Goal: Task Accomplishment & Management: Manage account settings

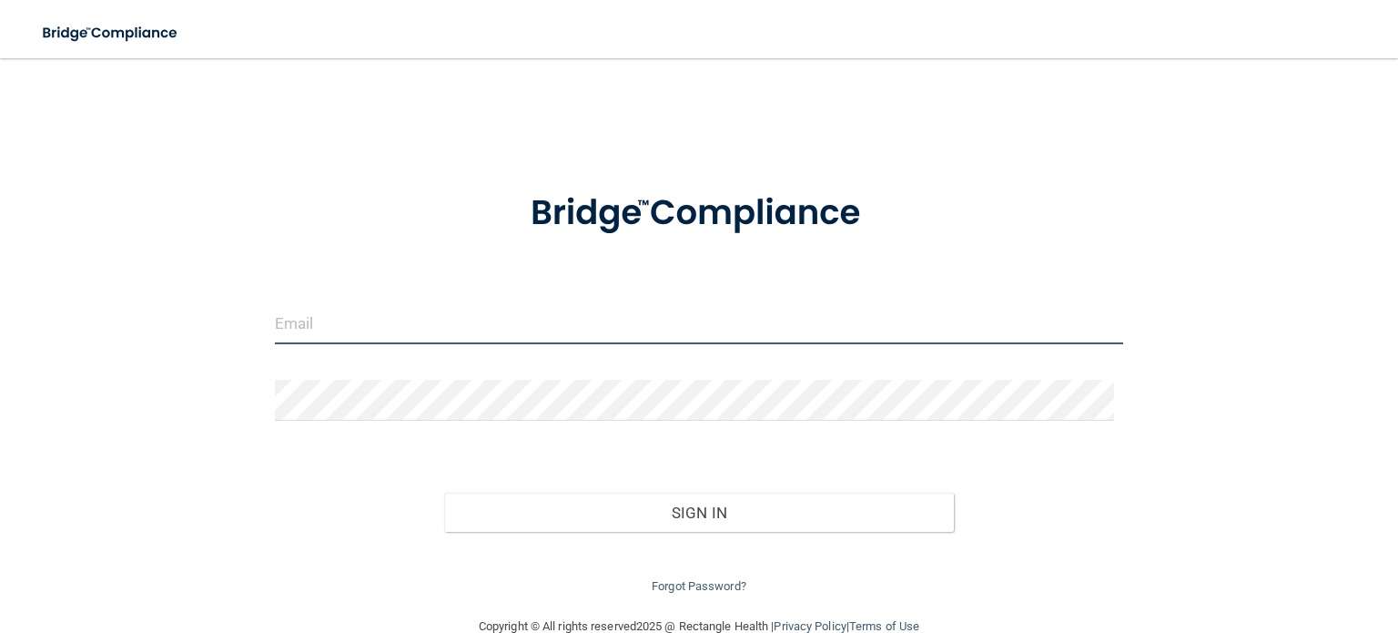
type input "[EMAIL_ADDRESS][DOMAIN_NAME]"
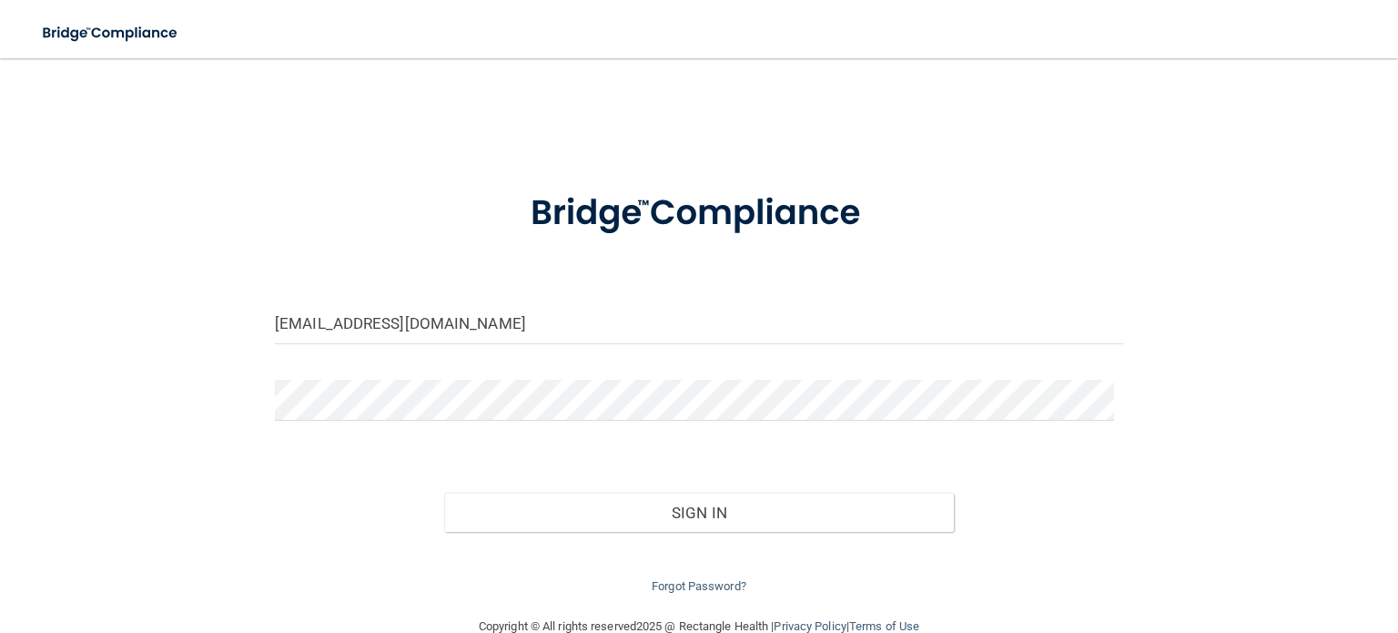
click at [612, 487] on div "Sign In" at bounding box center [699, 494] width 876 height 76
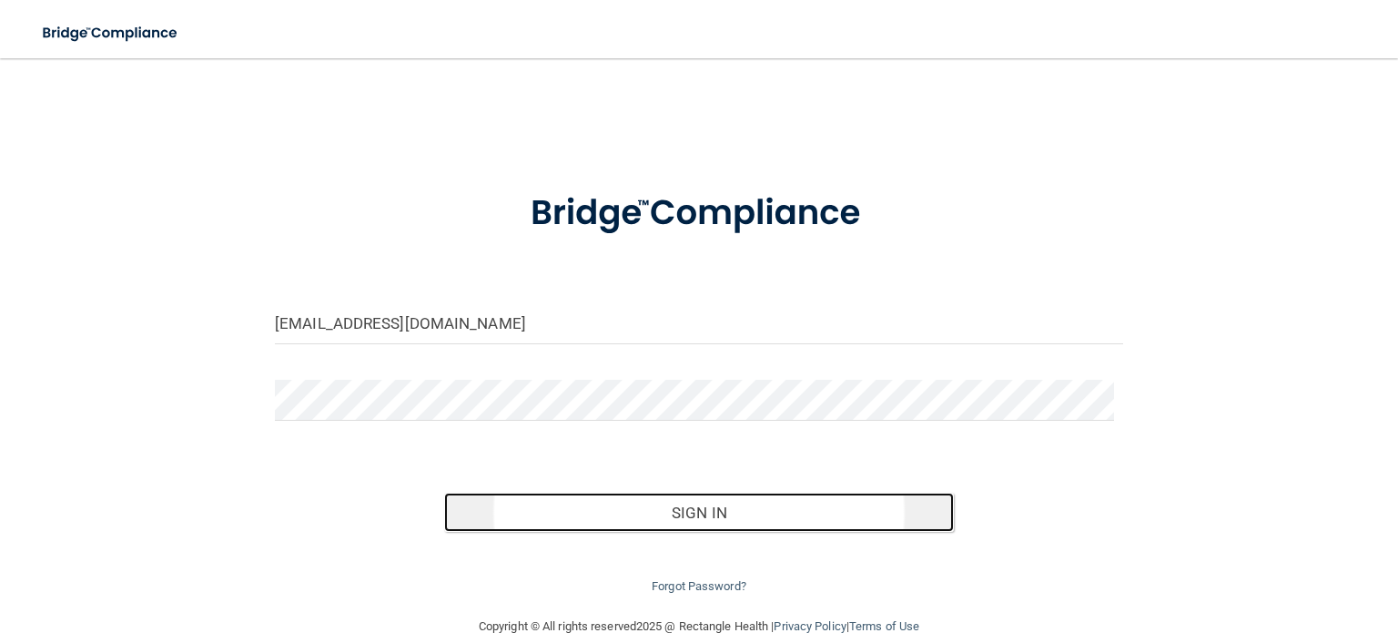
click at [632, 504] on button "Sign In" at bounding box center [698, 512] width 509 height 40
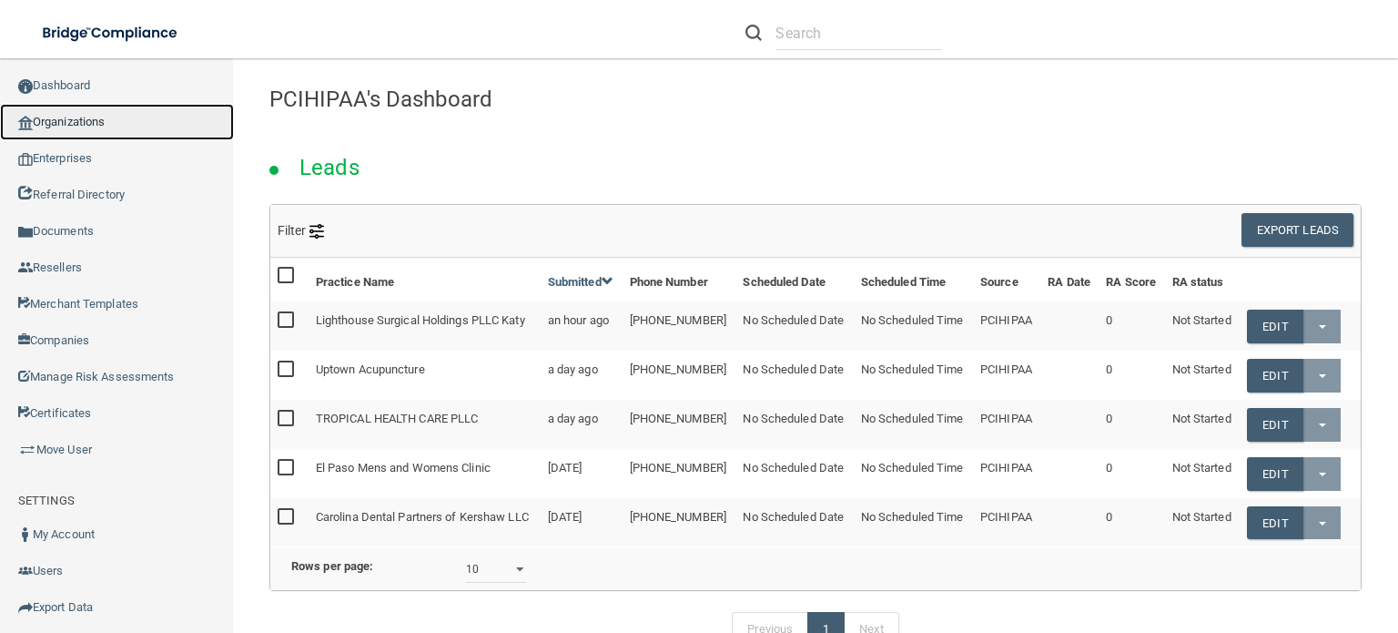
click at [77, 123] on link "Organizations" at bounding box center [117, 122] width 234 height 36
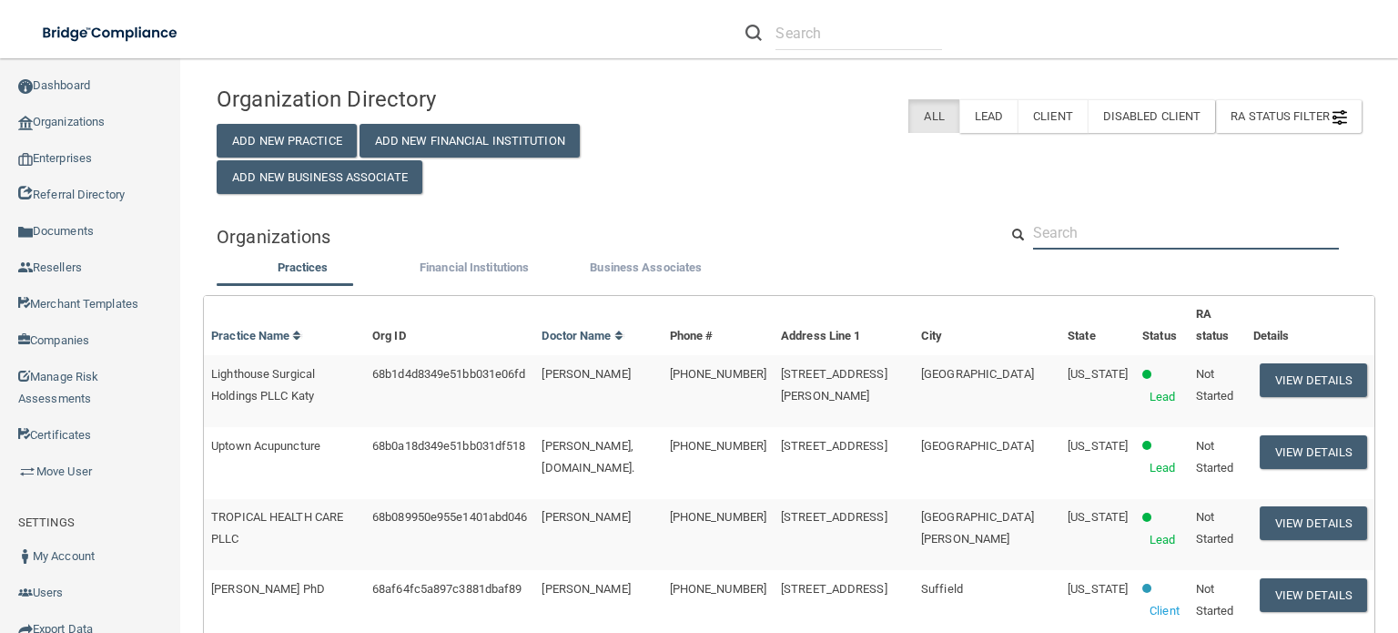
drag, startPoint x: 1099, startPoint y: 268, endPoint x: 1120, endPoint y: 277, distance: 23.7
click at [1093, 249] on input "text" at bounding box center [1186, 233] width 306 height 34
paste input "Carolina Behavioral Healthcare"
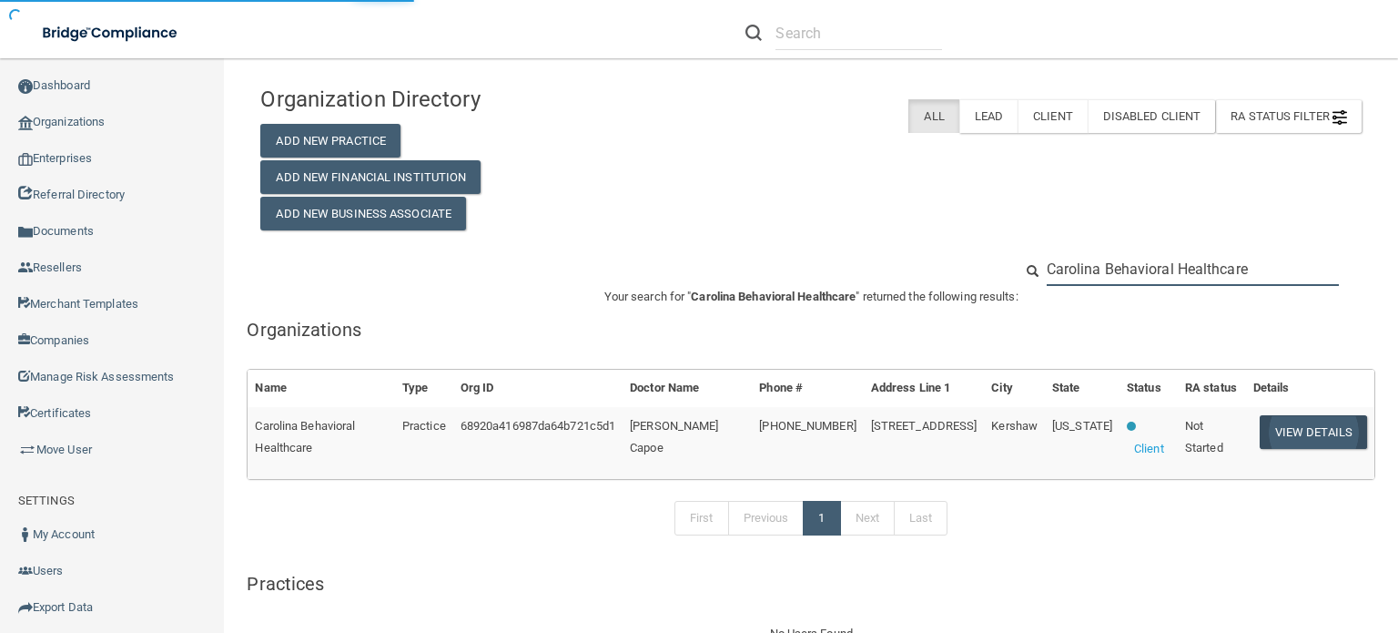
type input "Carolina Behavioral Healthcare"
click at [1315, 430] on button "View Details" at bounding box center [1313, 432] width 107 height 34
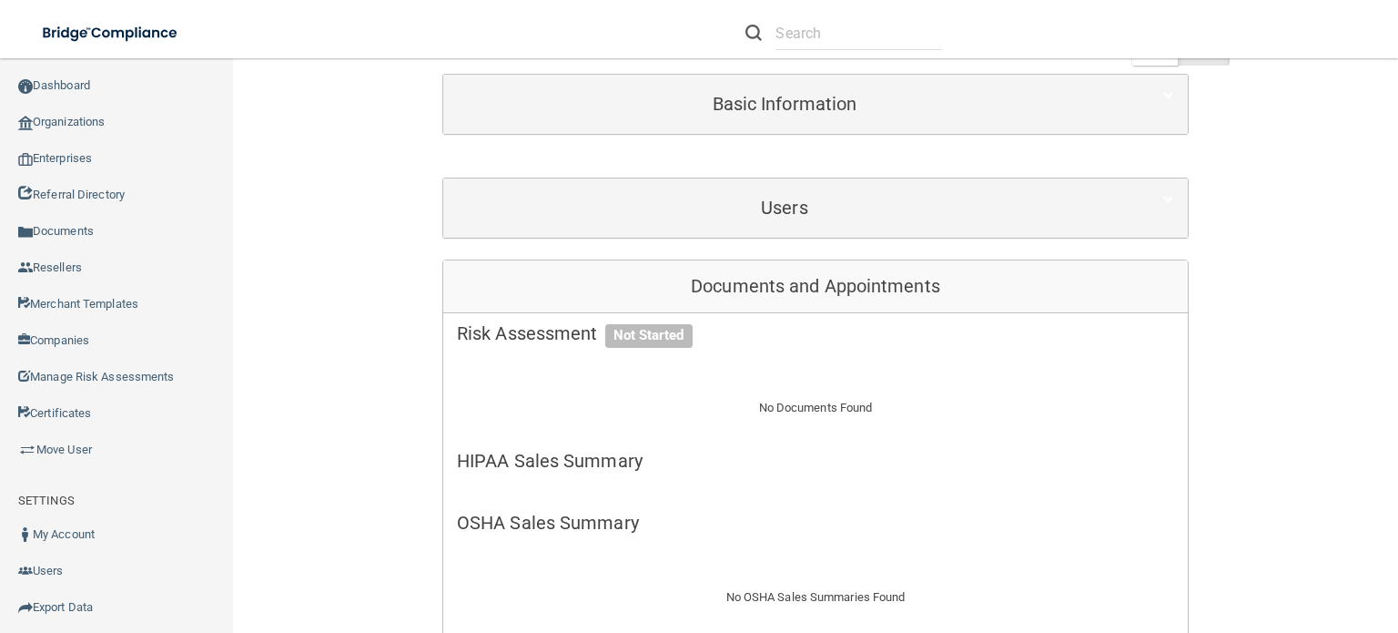
click at [830, 232] on div "Users" at bounding box center [815, 207] width 745 height 59
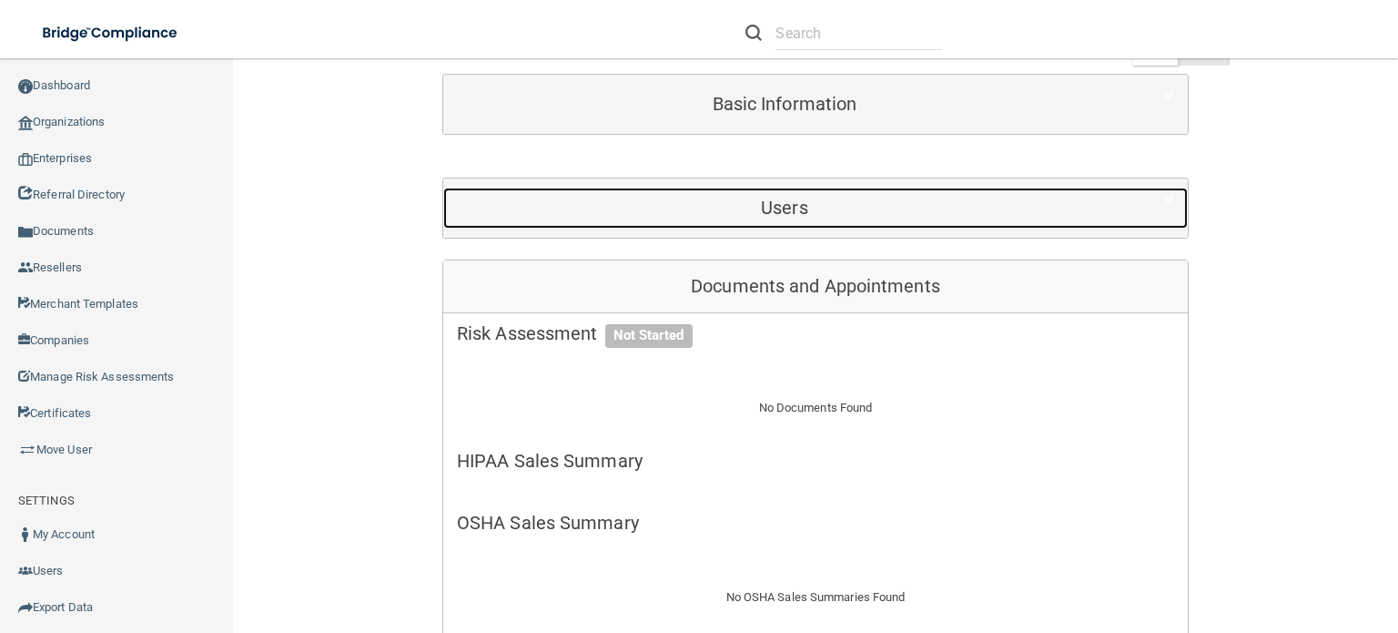
click at [830, 219] on div "Users" at bounding box center [784, 207] width 683 height 41
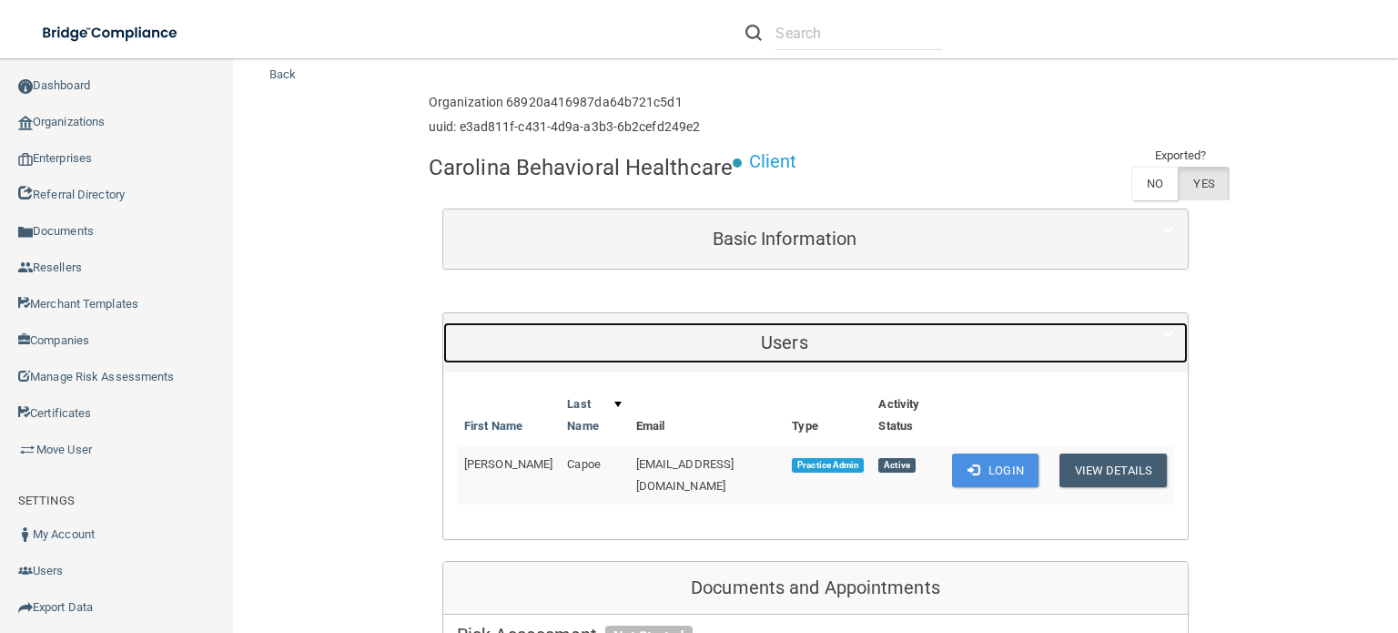
scroll to position [91, 0]
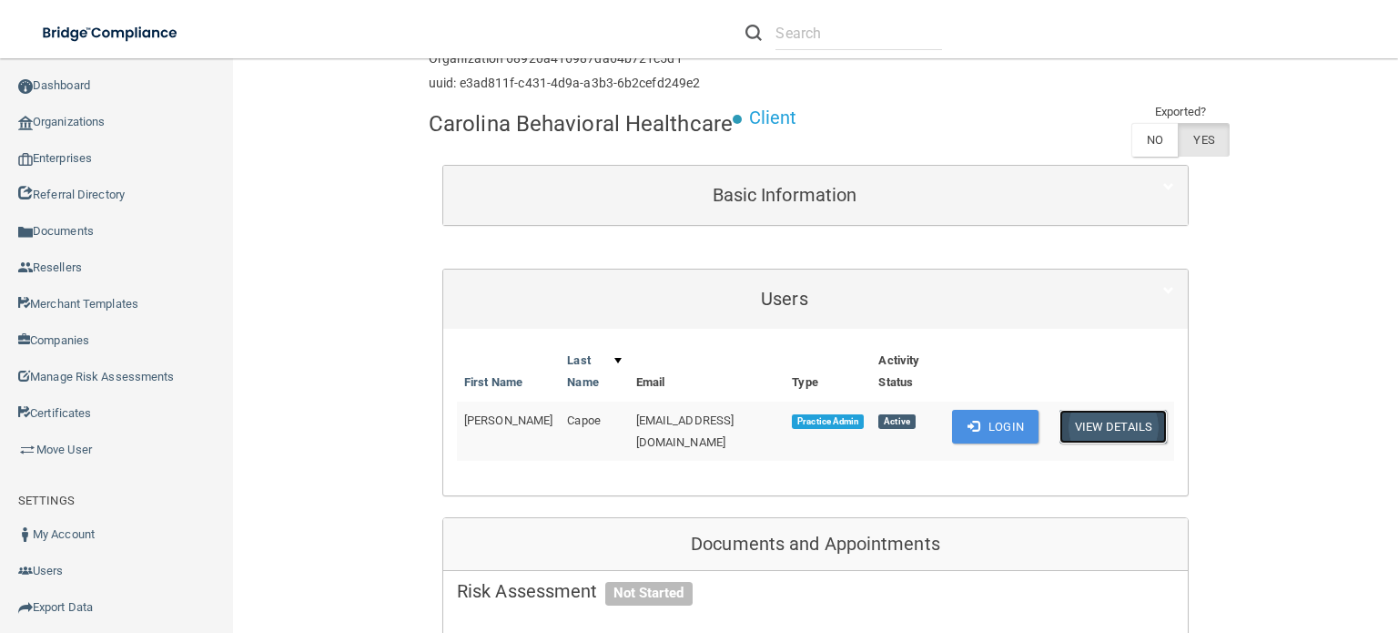
click at [1132, 420] on button "View Details" at bounding box center [1112, 427] width 107 height 34
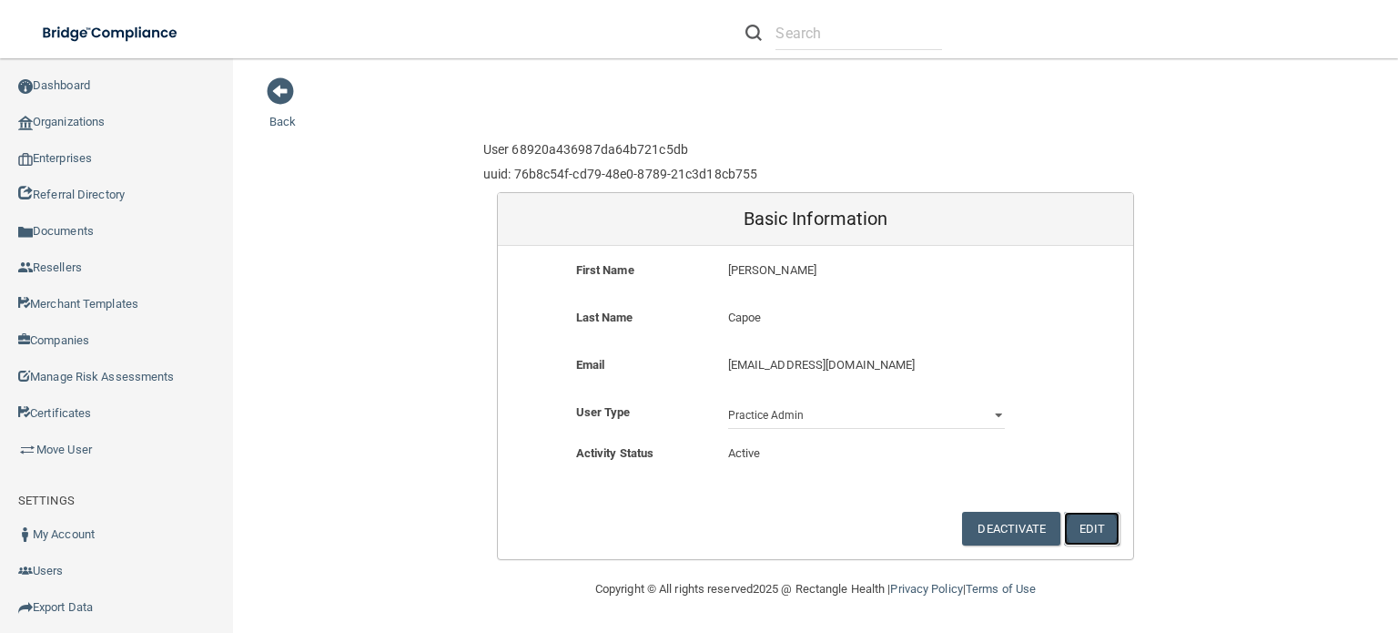
click at [1076, 525] on button "Edit" at bounding box center [1092, 529] width 56 height 34
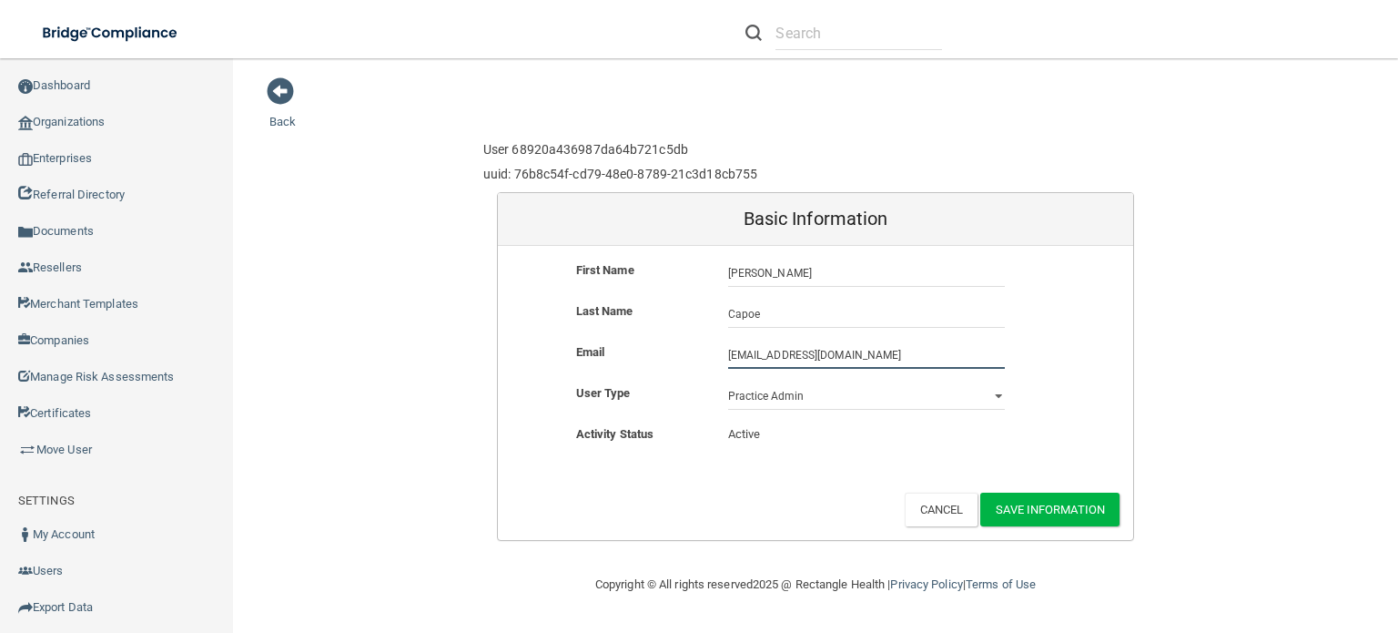
click at [830, 351] on input "[EMAIL_ADDRESS][DOMAIN_NAME]" at bounding box center [866, 354] width 277 height 27
paste input "[PERSON_NAME][EMAIL_ADDRESS][DOMAIN_NAME]"
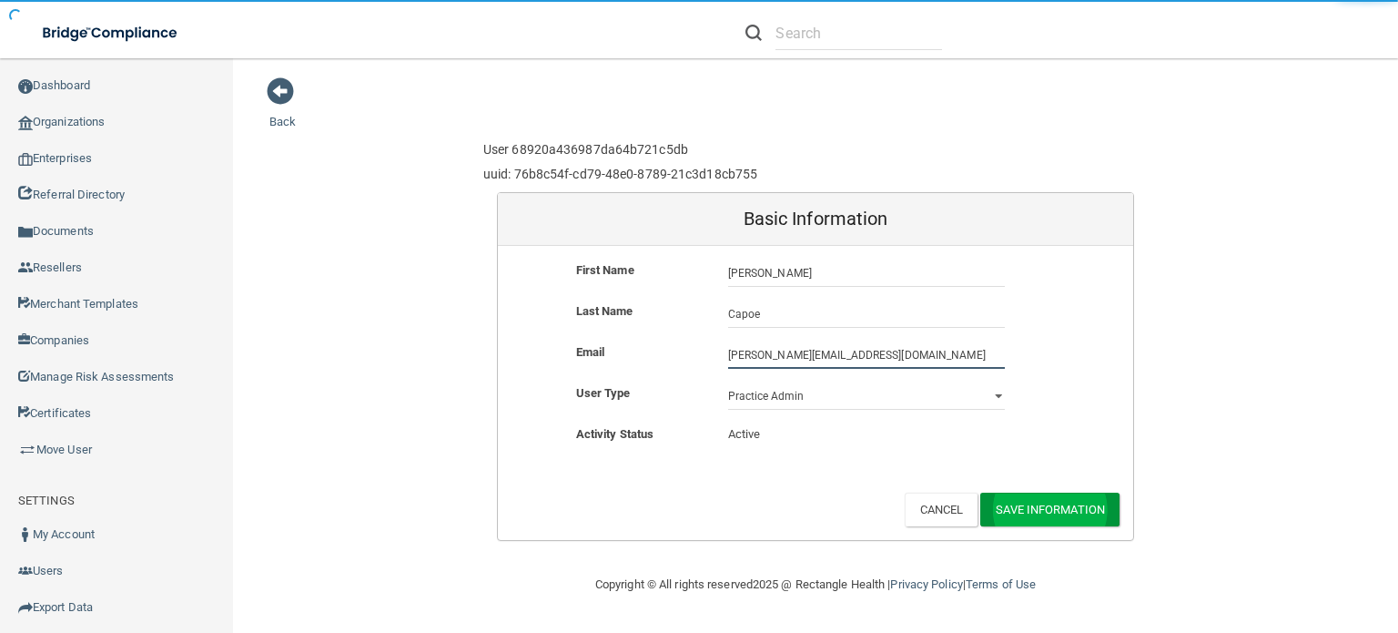
type input "[PERSON_NAME][EMAIL_ADDRESS][DOMAIN_NAME]"
click at [1059, 493] on button "Save Information" at bounding box center [1049, 509] width 139 height 34
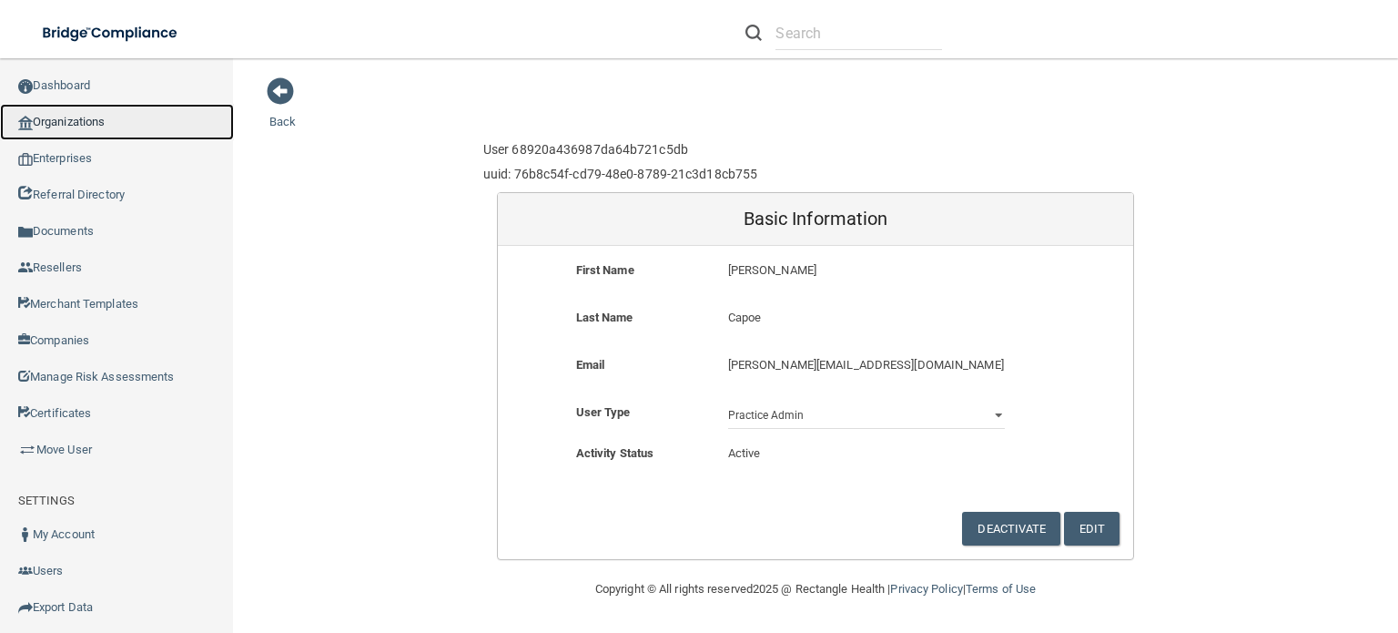
click at [117, 127] on link "Organizations" at bounding box center [117, 122] width 234 height 36
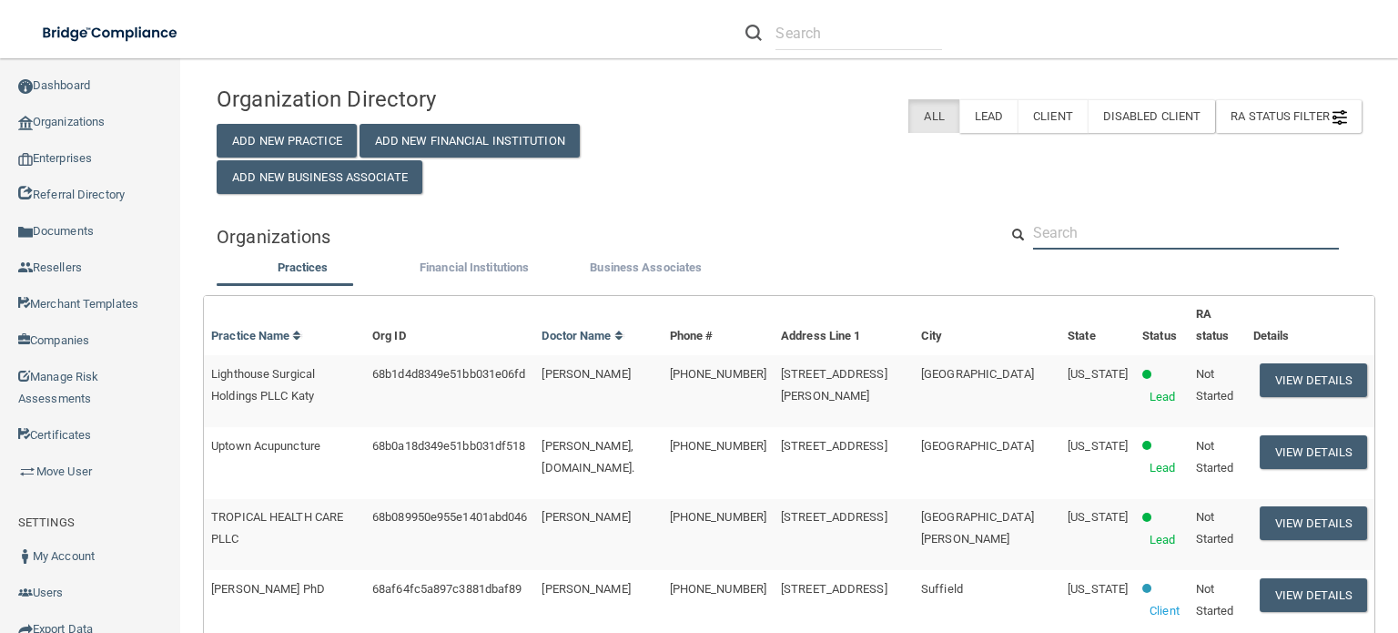
click at [1120, 249] on input "text" at bounding box center [1186, 233] width 306 height 34
paste input "Living Hope Health & Wellness"
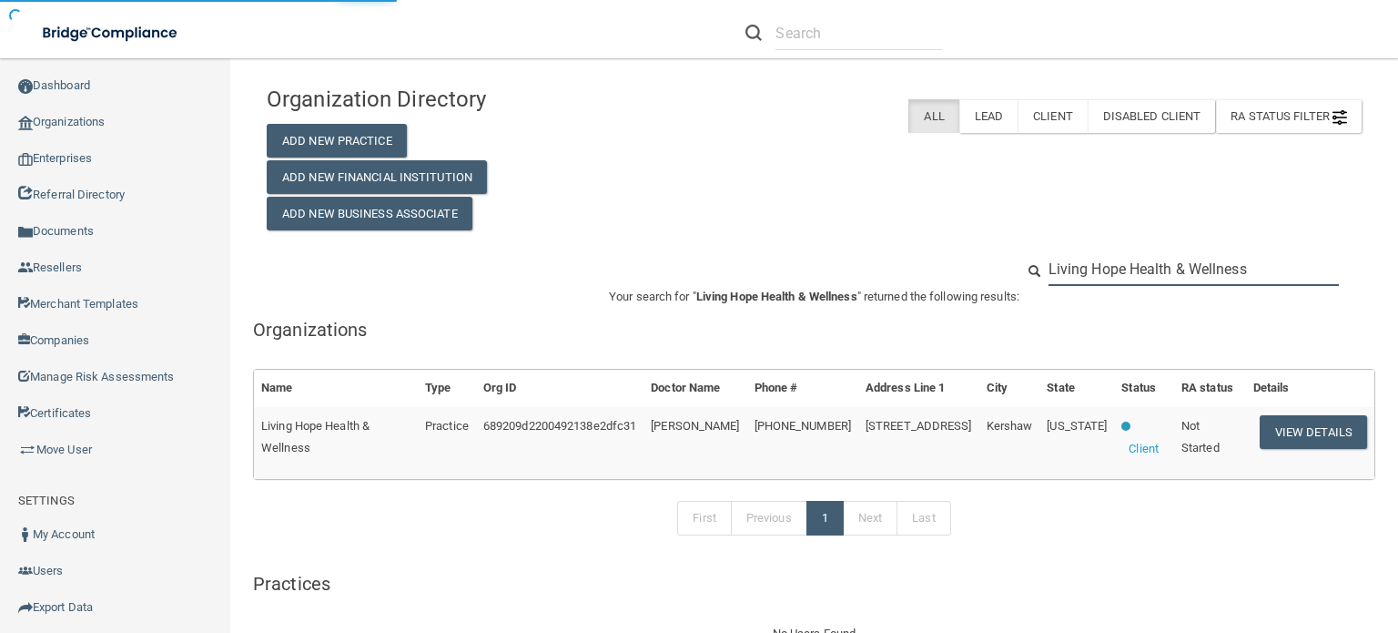
type input "Living Hope Health & Wellness"
click at [1282, 412] on td "View Details" at bounding box center [1310, 443] width 128 height 72
drag, startPoint x: 1285, startPoint y: 439, endPoint x: 1005, endPoint y: 413, distance: 281.5
click at [1285, 439] on button "View Details" at bounding box center [1313, 432] width 107 height 34
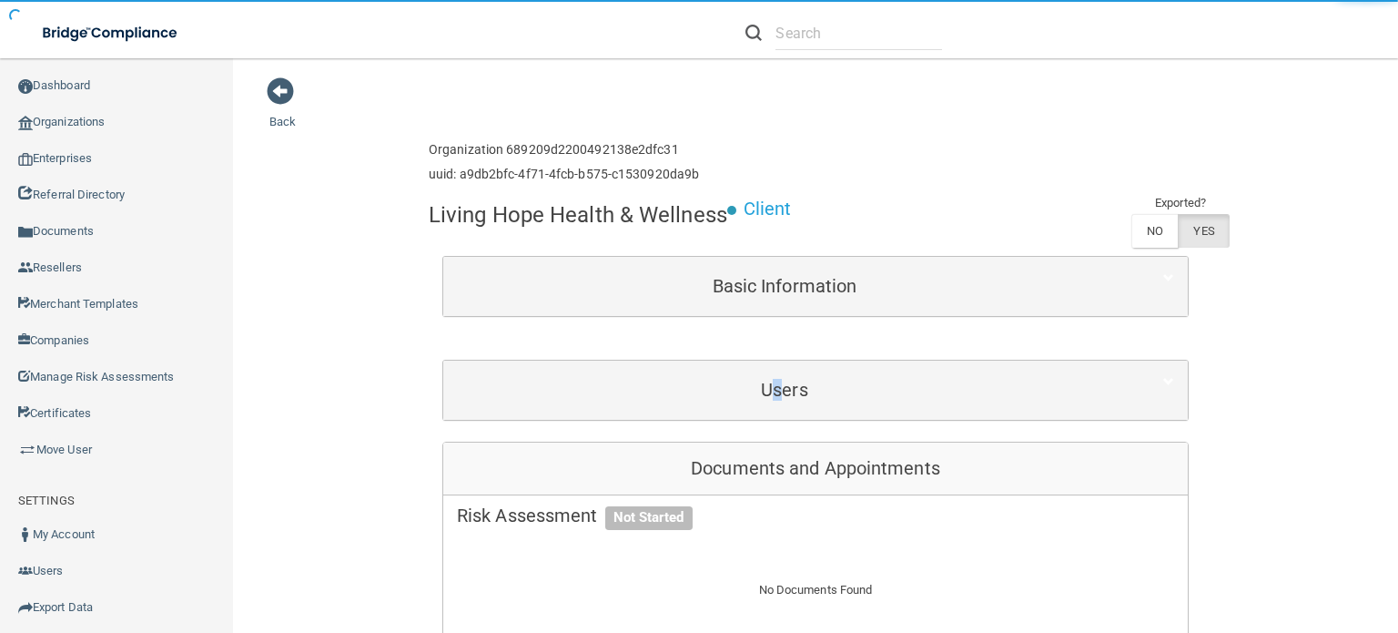
click at [770, 367] on div "Users" at bounding box center [815, 389] width 745 height 59
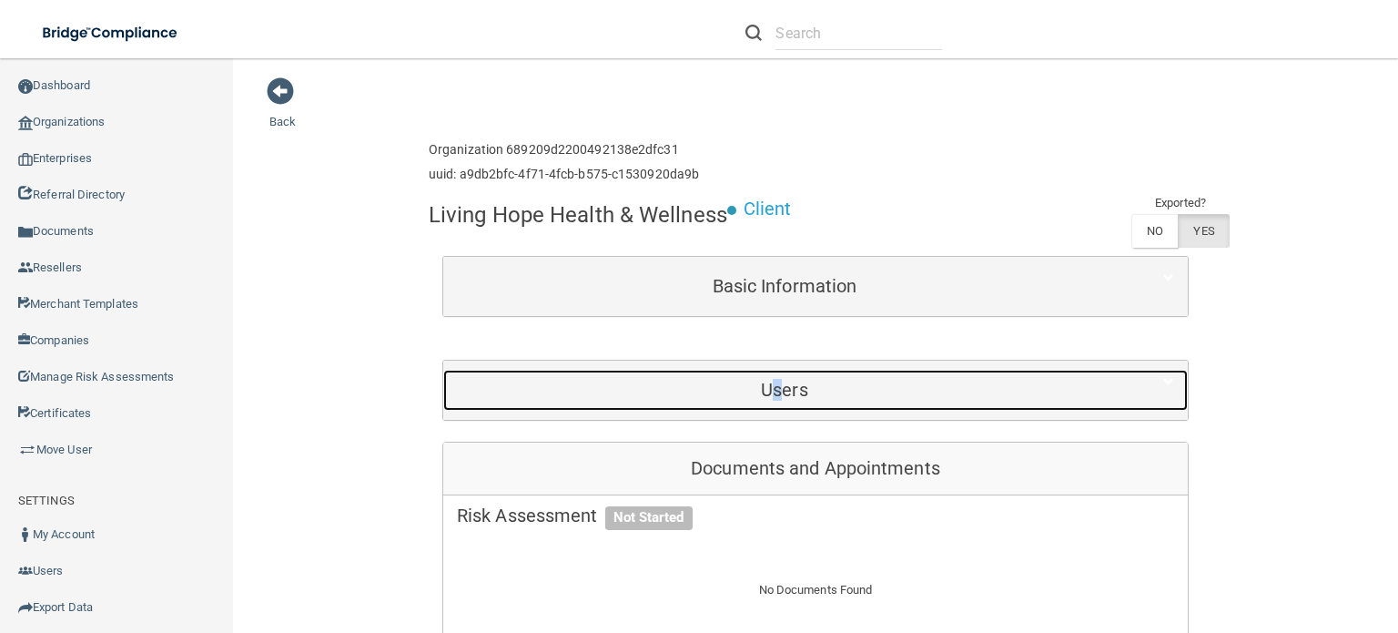
click at [827, 404] on div "Users" at bounding box center [784, 390] width 683 height 41
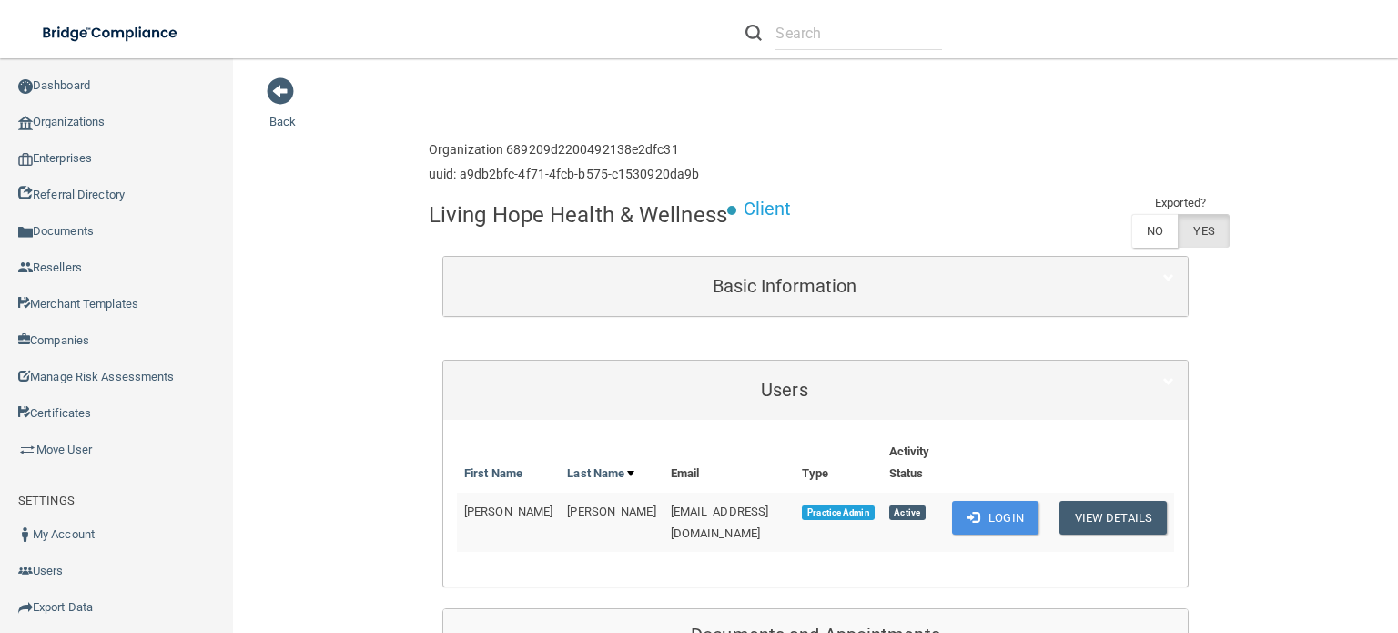
drag, startPoint x: 277, startPoint y: 86, endPoint x: 341, endPoint y: 100, distance: 66.2
click at [277, 86] on span at bounding box center [280, 90] width 27 height 27
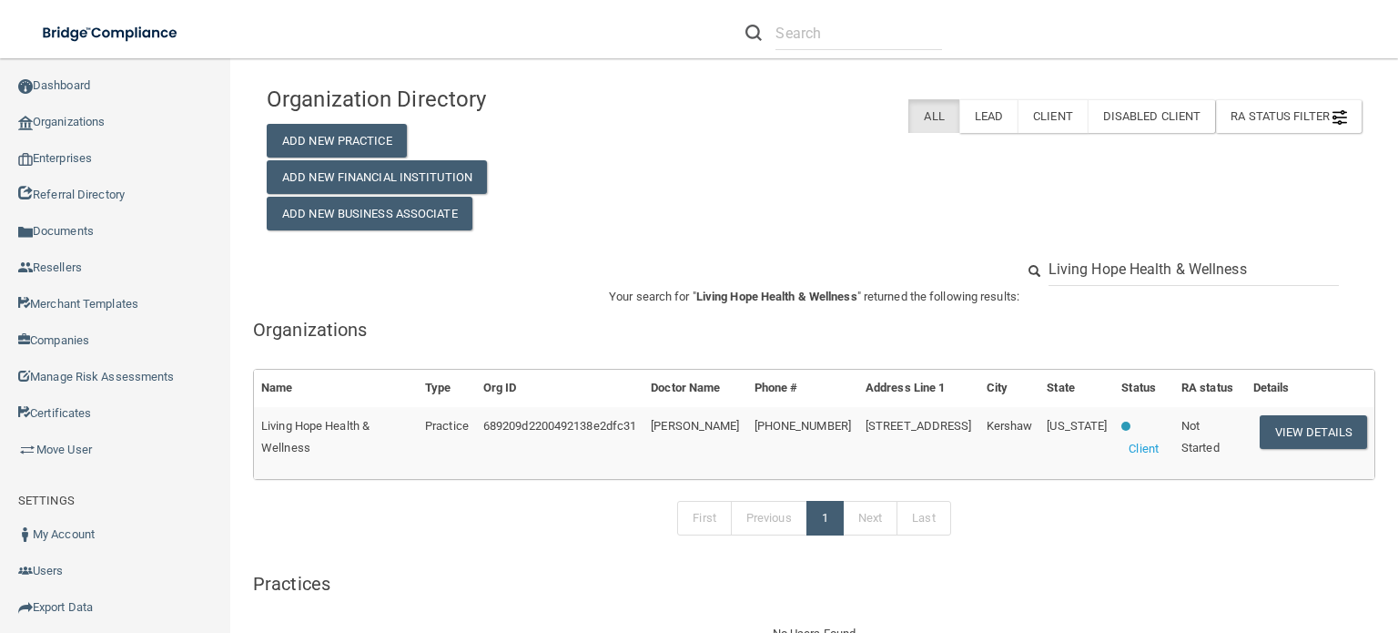
click at [1119, 252] on input "Living Hope Health & Wellness" at bounding box center [1194, 269] width 290 height 34
click at [1122, 265] on input "Living Hope Health & Wellness" at bounding box center [1194, 269] width 290 height 34
click at [1121, 265] on input "Living Hope Health & Wellness" at bounding box center [1194, 269] width 290 height 34
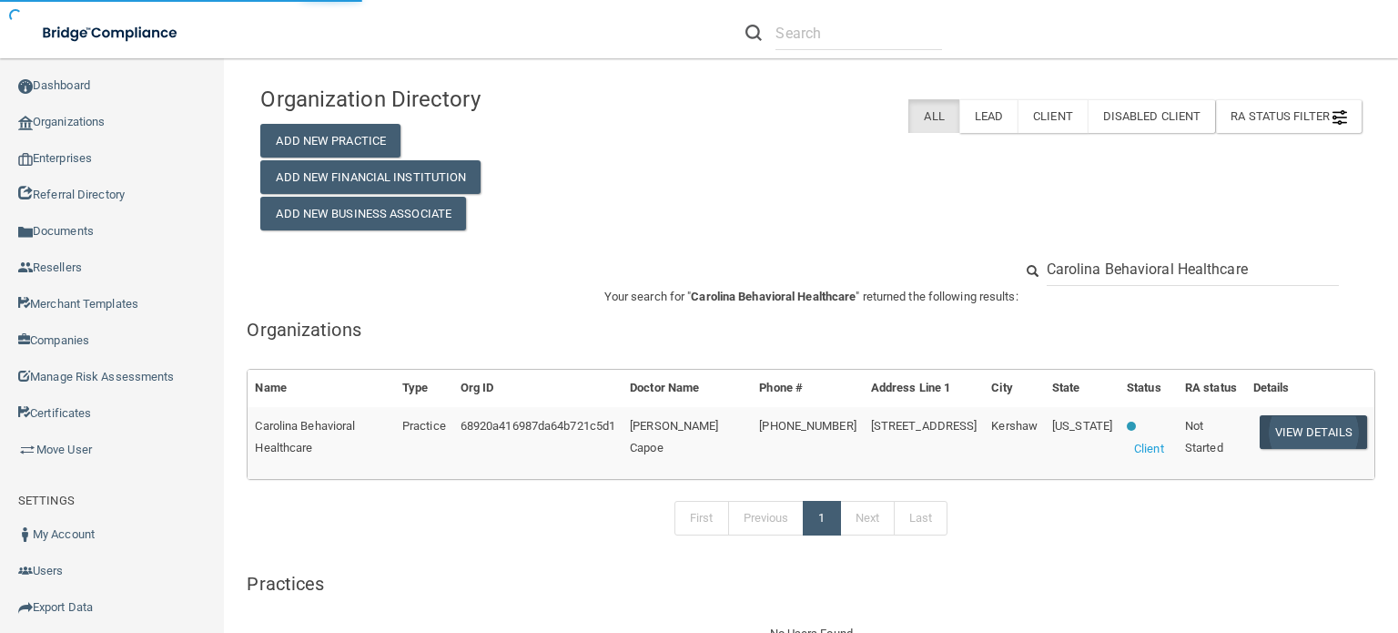
type input "Carolina Behavioral Healthcare"
click at [1285, 432] on button "View Details" at bounding box center [1313, 432] width 107 height 34
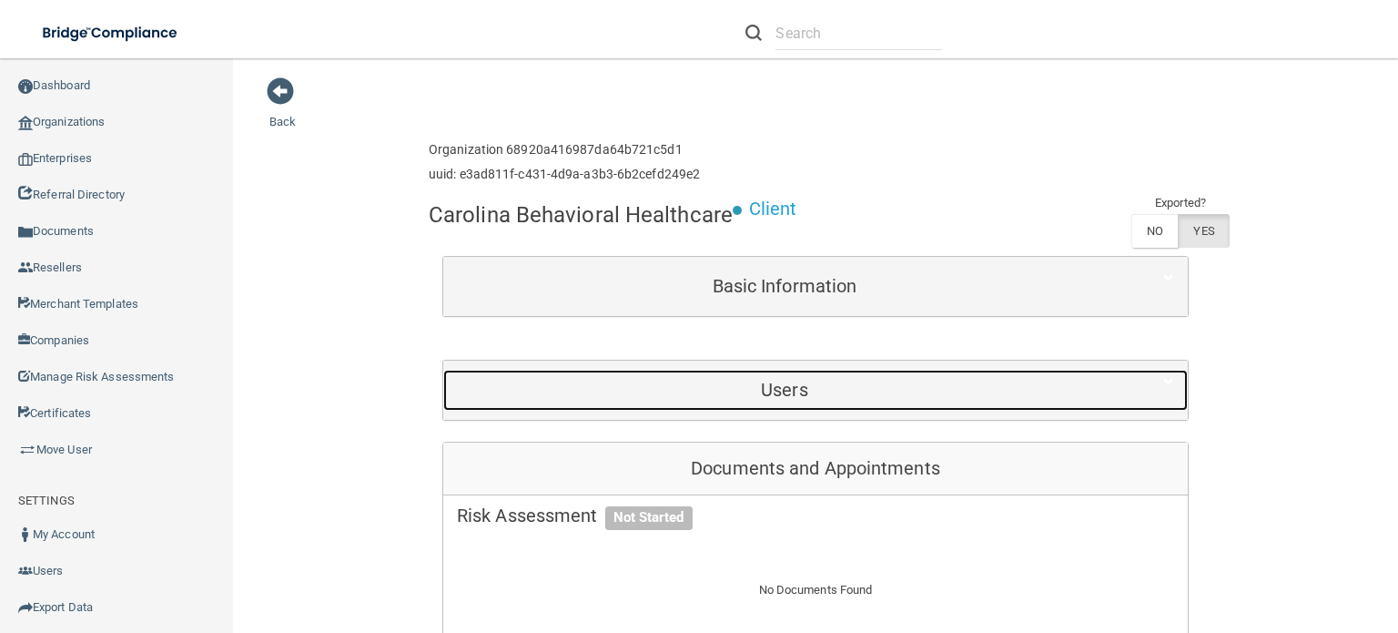
click at [693, 385] on h5 "Users" at bounding box center [784, 390] width 655 height 20
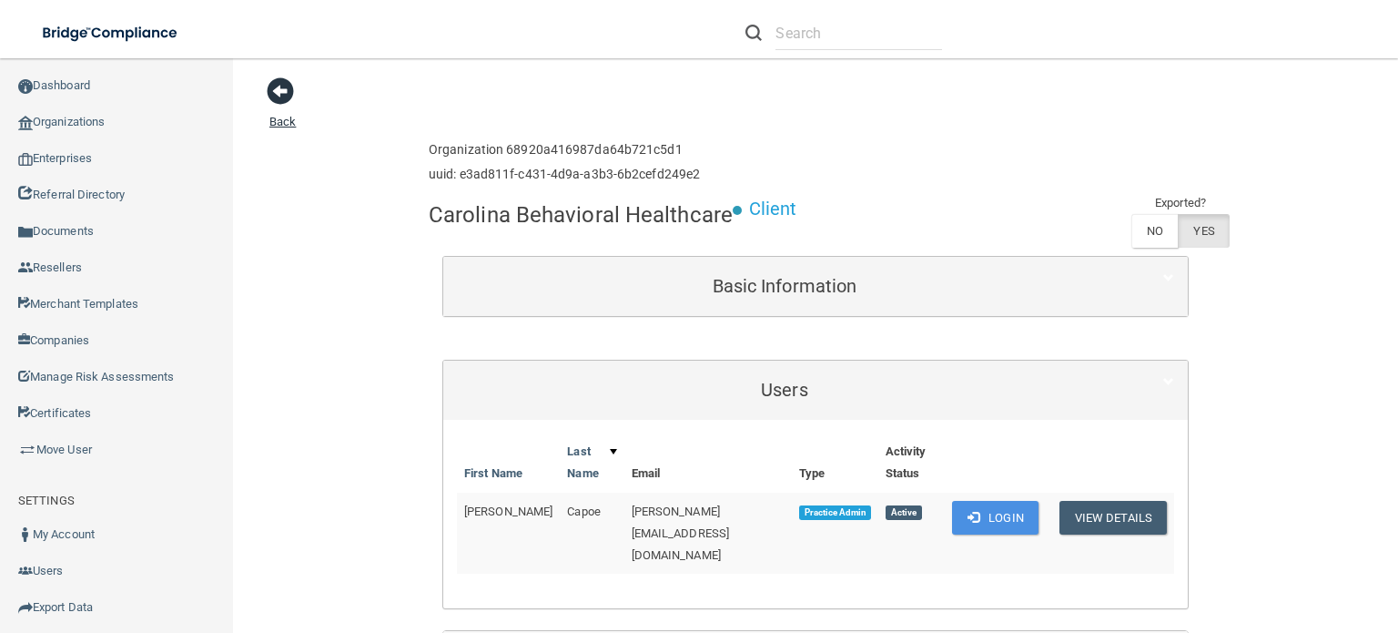
click at [276, 105] on span at bounding box center [280, 90] width 27 height 27
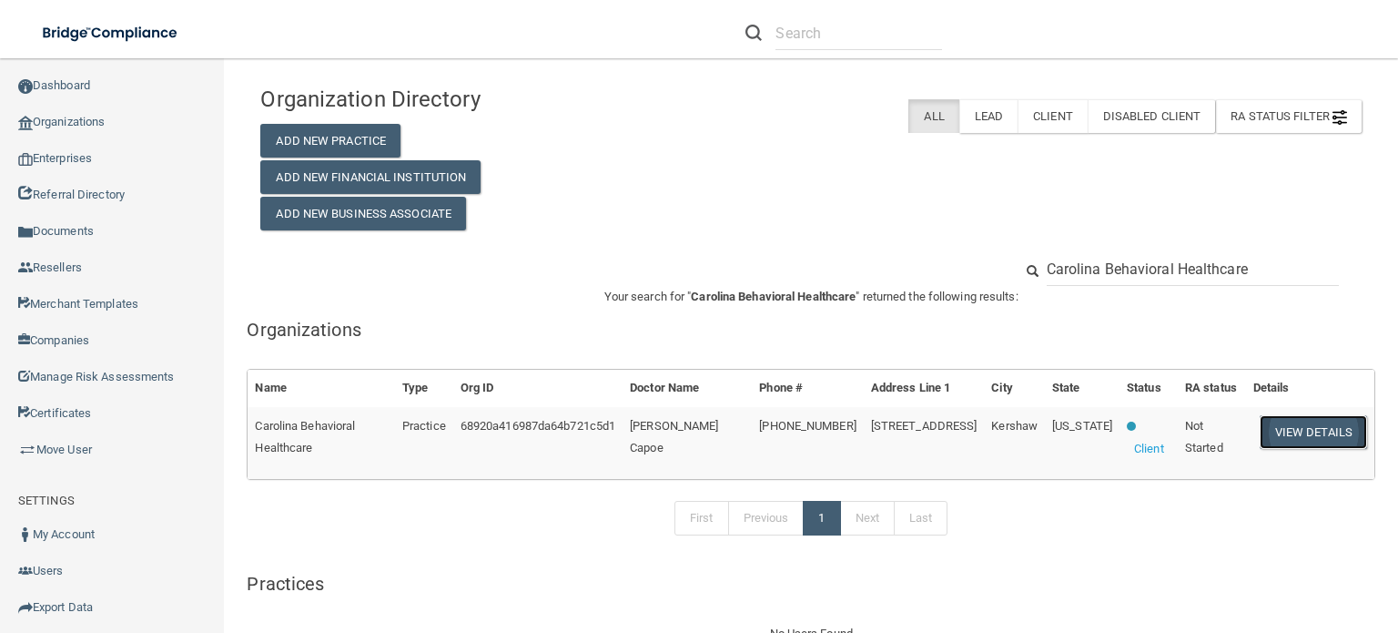
click at [1318, 431] on button "View Details" at bounding box center [1313, 432] width 107 height 34
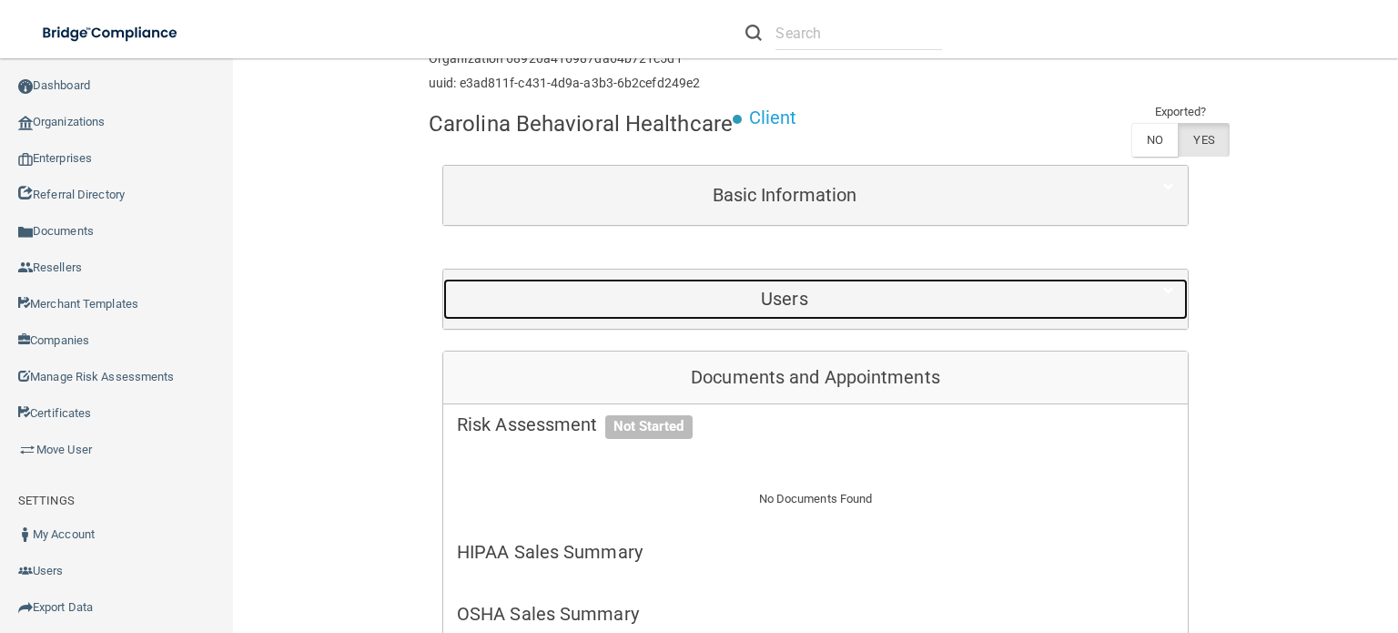
click at [627, 307] on h5 "Users" at bounding box center [784, 299] width 655 height 20
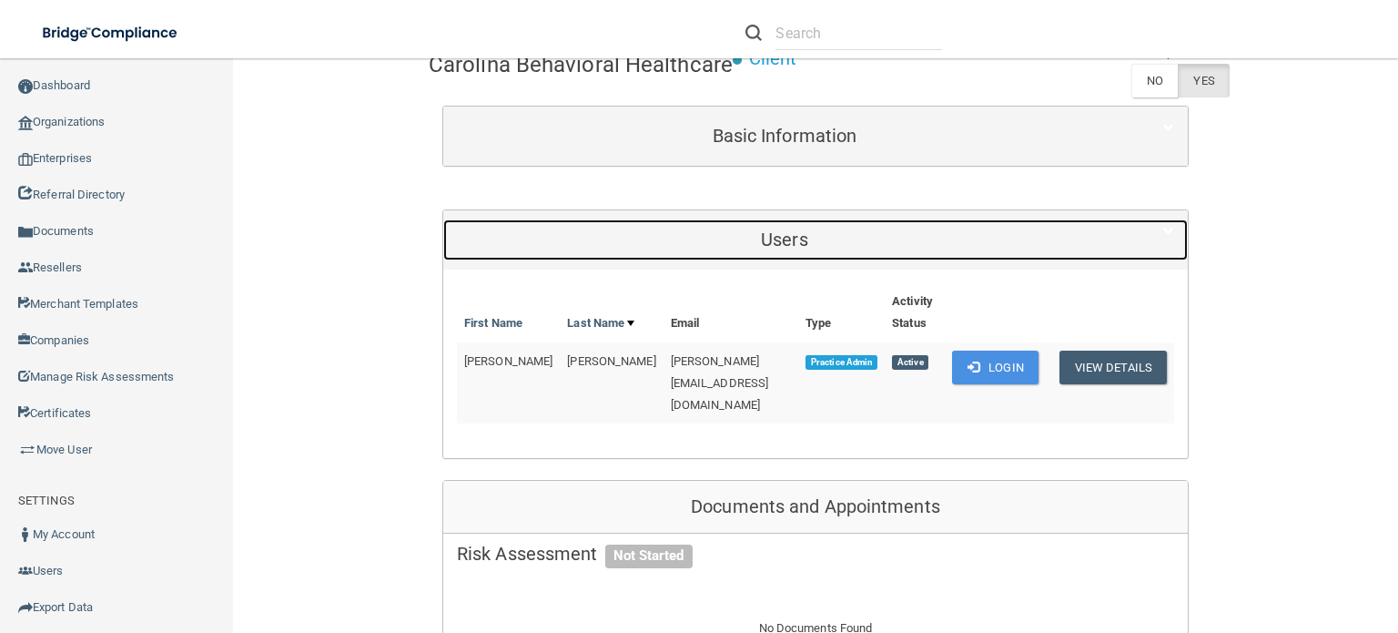
scroll to position [182, 0]
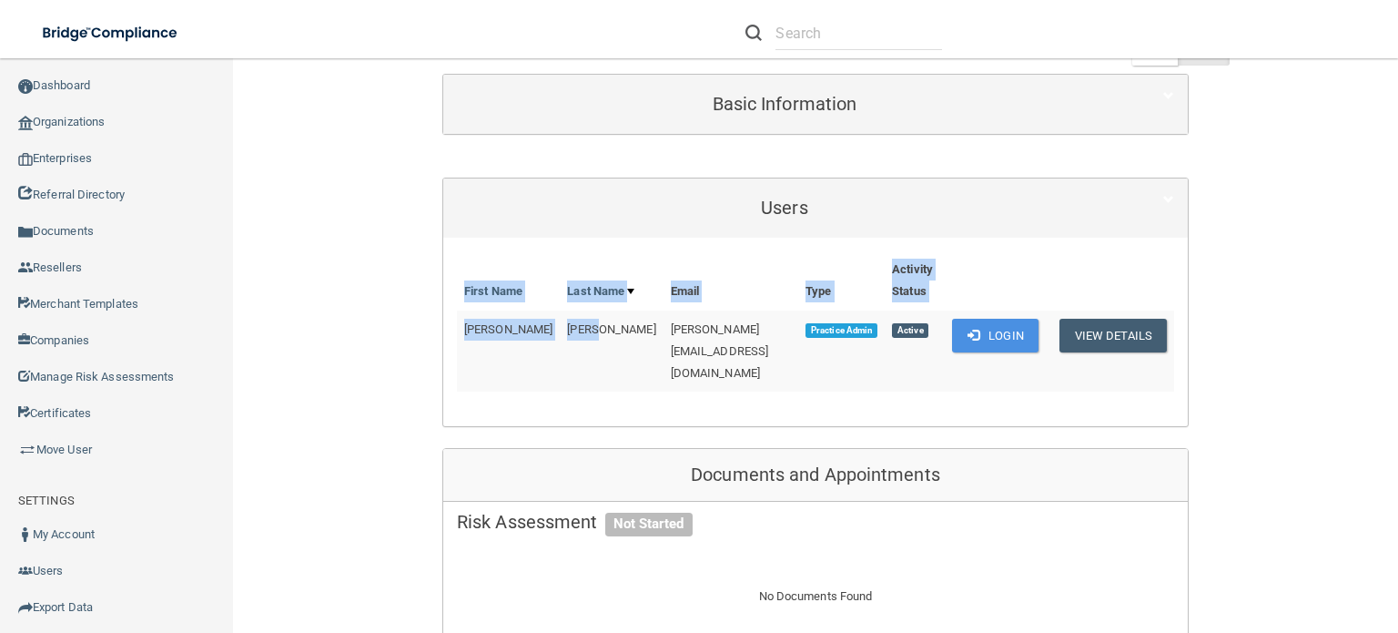
drag, startPoint x: 457, startPoint y: 316, endPoint x: 572, endPoint y: 313, distance: 114.7
click at [572, 313] on div "First Name Last Name Email Type Activity Status [PERSON_NAME] [PERSON_NAME][EMA…" at bounding box center [815, 331] width 745 height 161
click at [567, 322] on span "[PERSON_NAME]" at bounding box center [611, 329] width 88 height 14
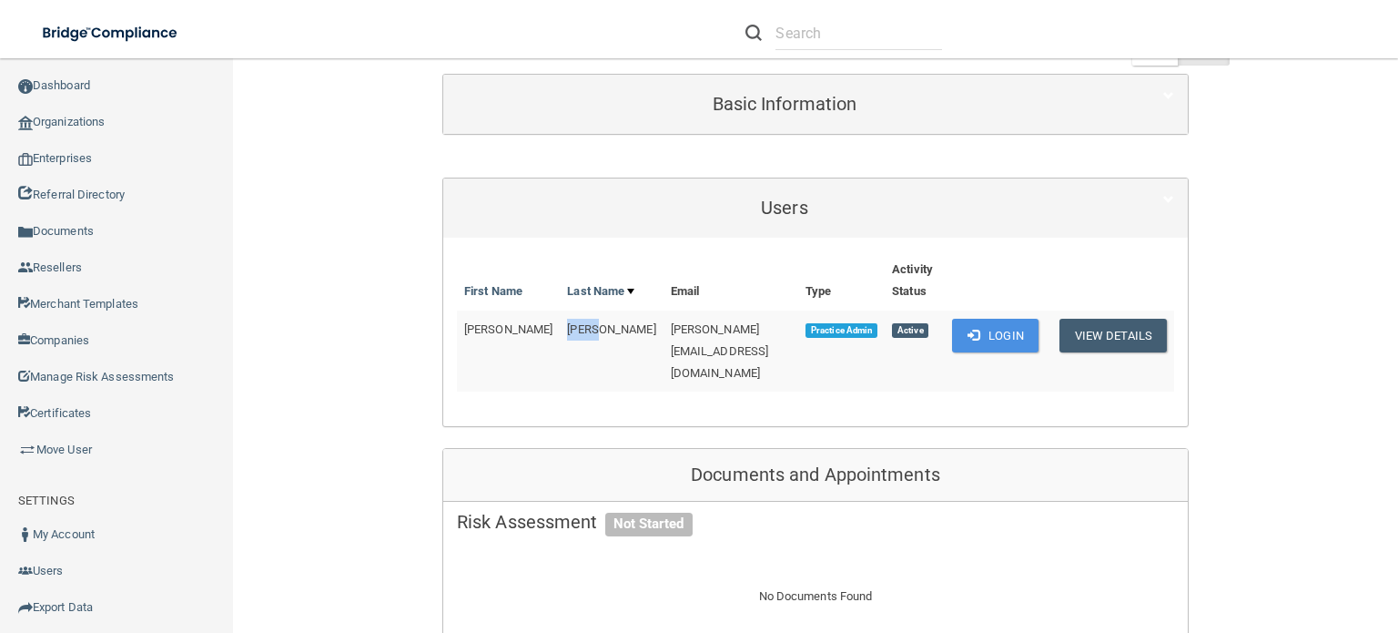
click at [567, 322] on span "[PERSON_NAME]" at bounding box center [611, 329] width 88 height 14
click at [687, 322] on span "[PERSON_NAME][EMAIL_ADDRESS][DOMAIN_NAME]" at bounding box center [720, 350] width 98 height 57
copy td "[PERSON_NAME][EMAIL_ADDRESS][DOMAIN_NAME]"
